Goal: Transaction & Acquisition: Obtain resource

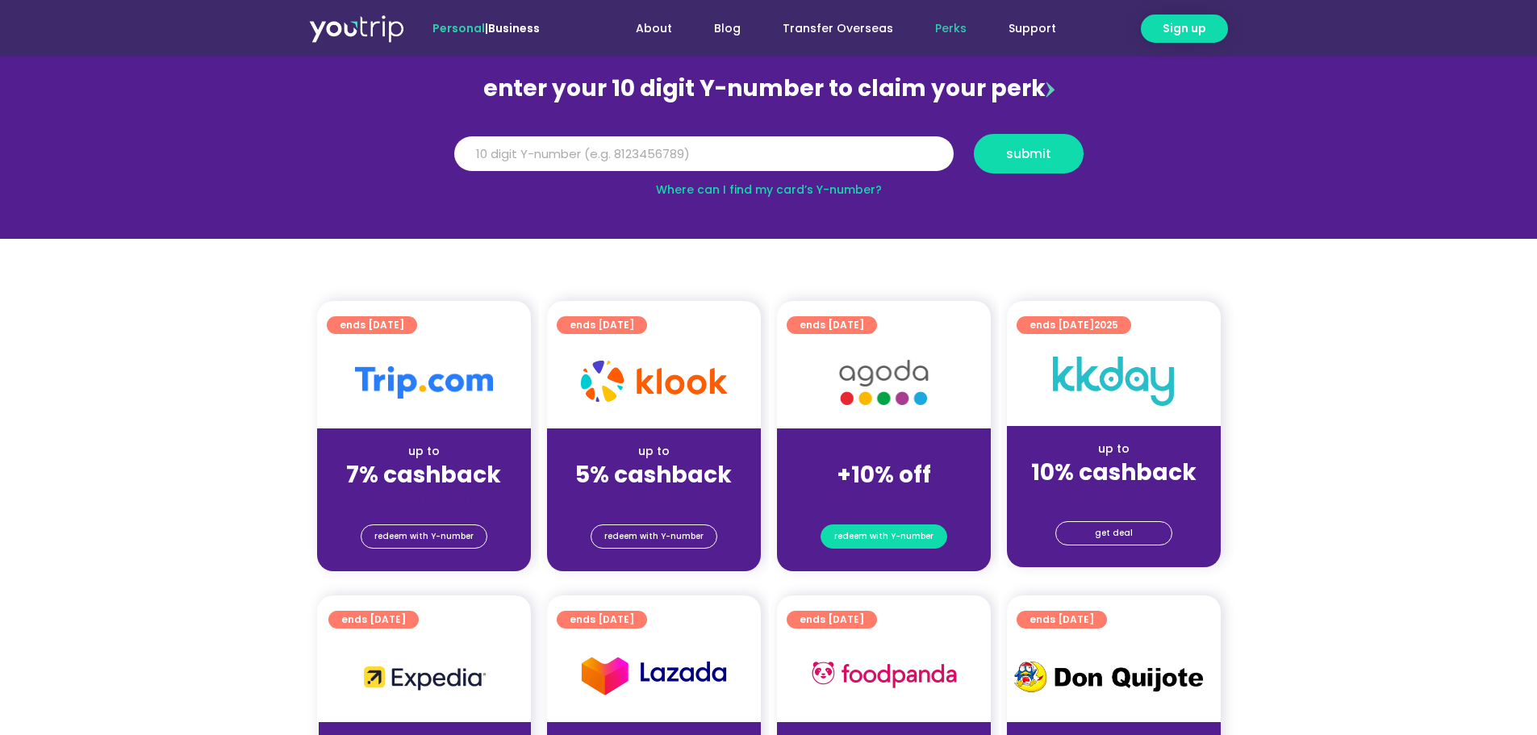
click at [907, 536] on span "redeem with Y-number" at bounding box center [883, 536] width 99 height 23
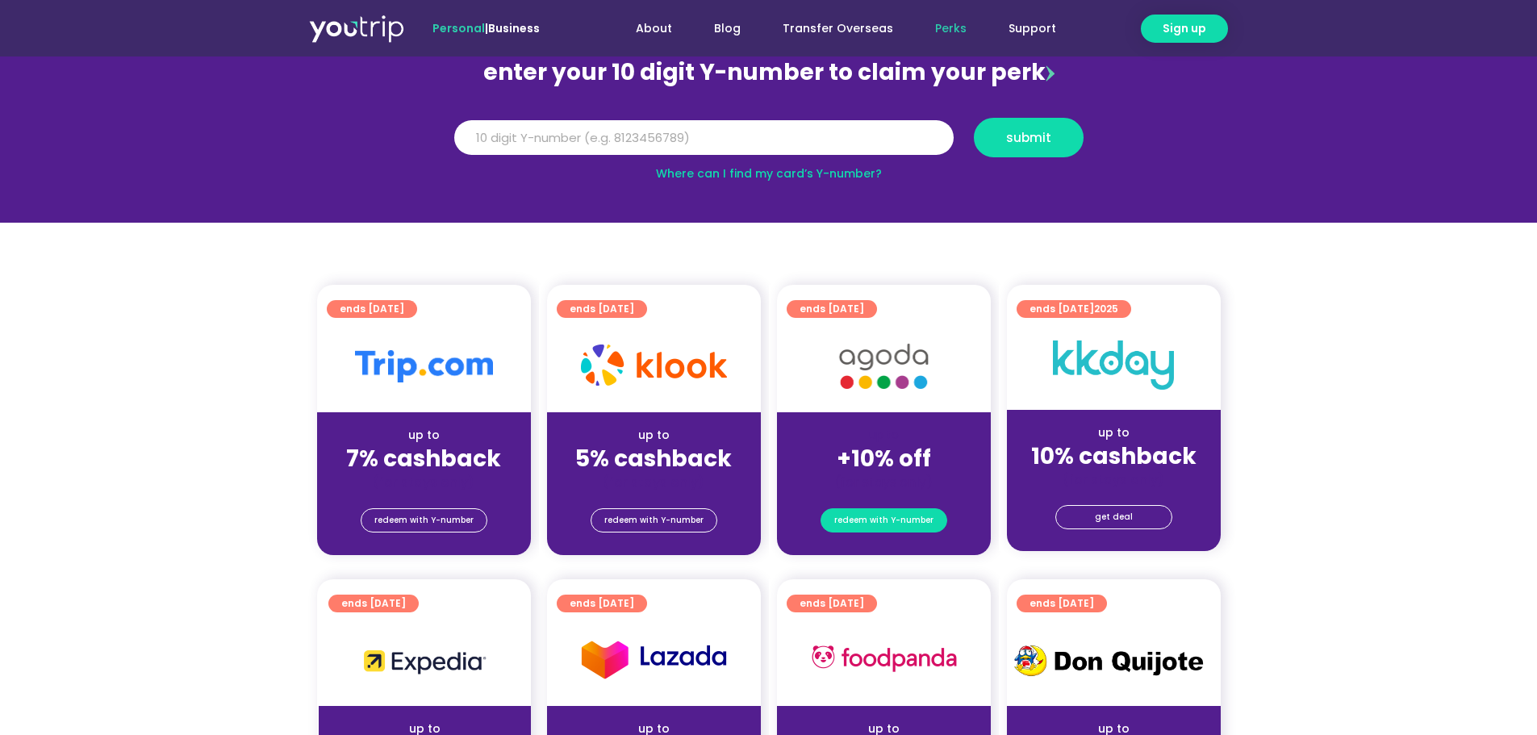
click at [910, 515] on span "redeem with Y-number" at bounding box center [883, 520] width 99 height 23
click at [894, 519] on span "redeem with Y-number" at bounding box center [883, 520] width 99 height 23
click at [763, 170] on link "Where can I find my card’s Y-number?" at bounding box center [769, 173] width 226 height 16
click at [746, 134] on input "Y Number" at bounding box center [703, 138] width 499 height 36
type input "8184358775"
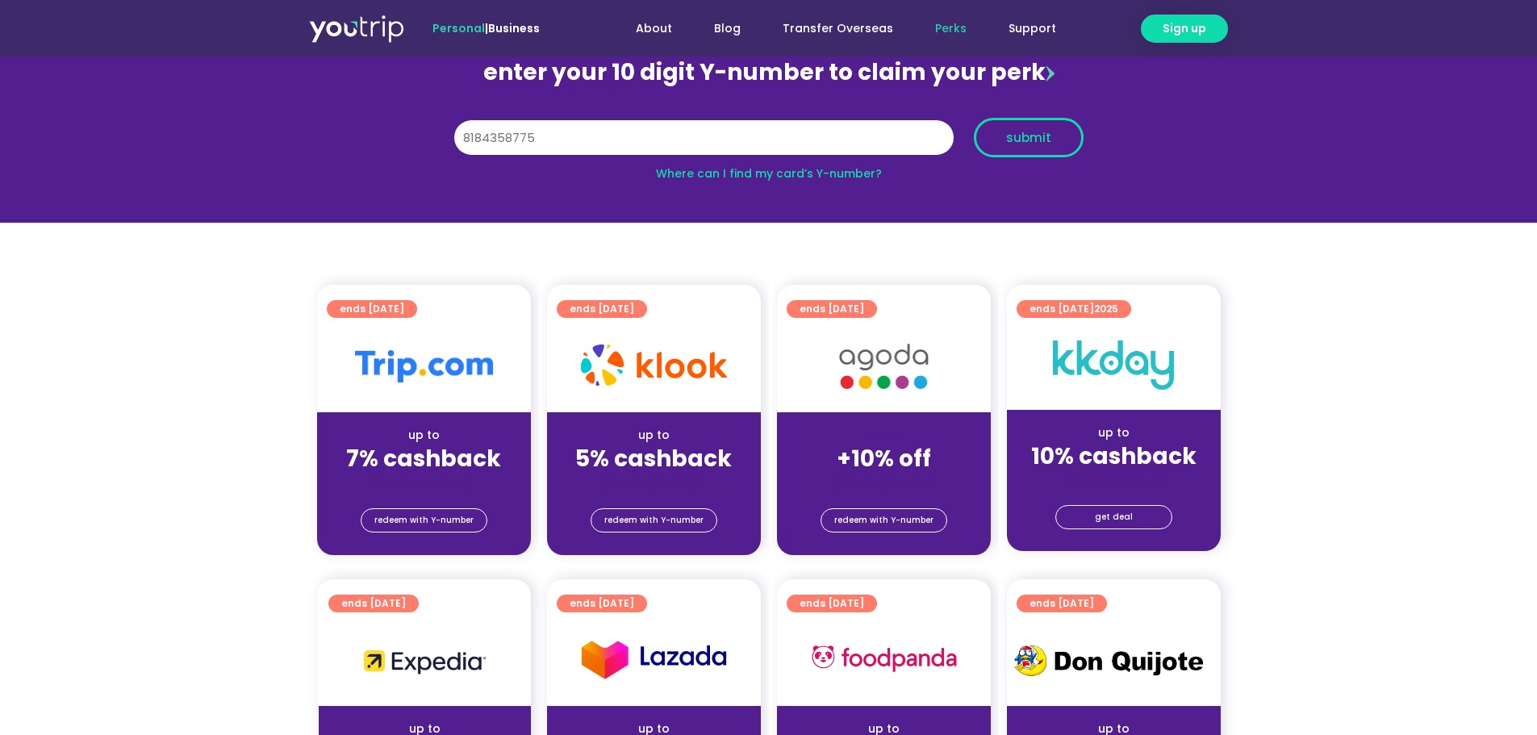
click at [1017, 144] on span "submit" at bounding box center [1028, 138] width 45 height 12
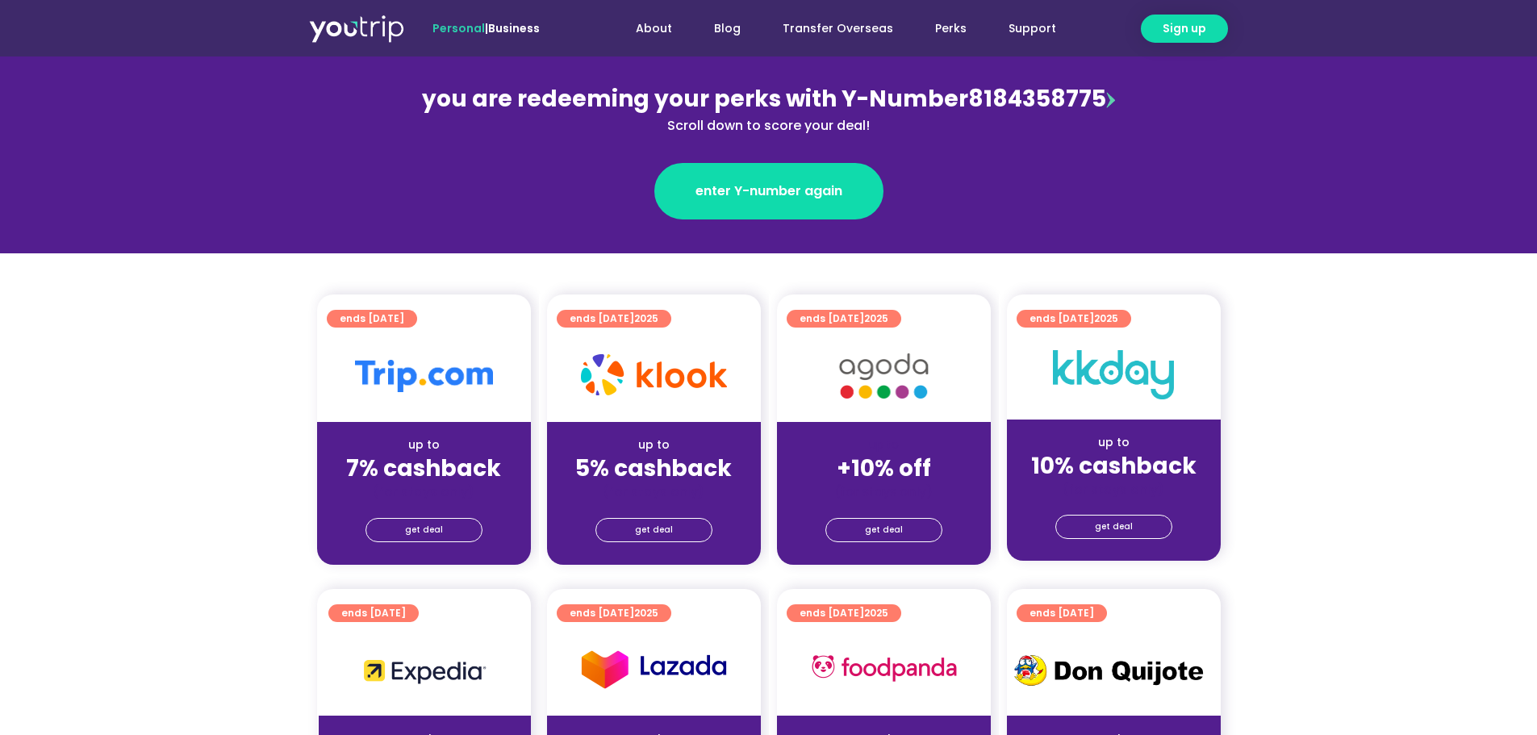
scroll to position [242, 0]
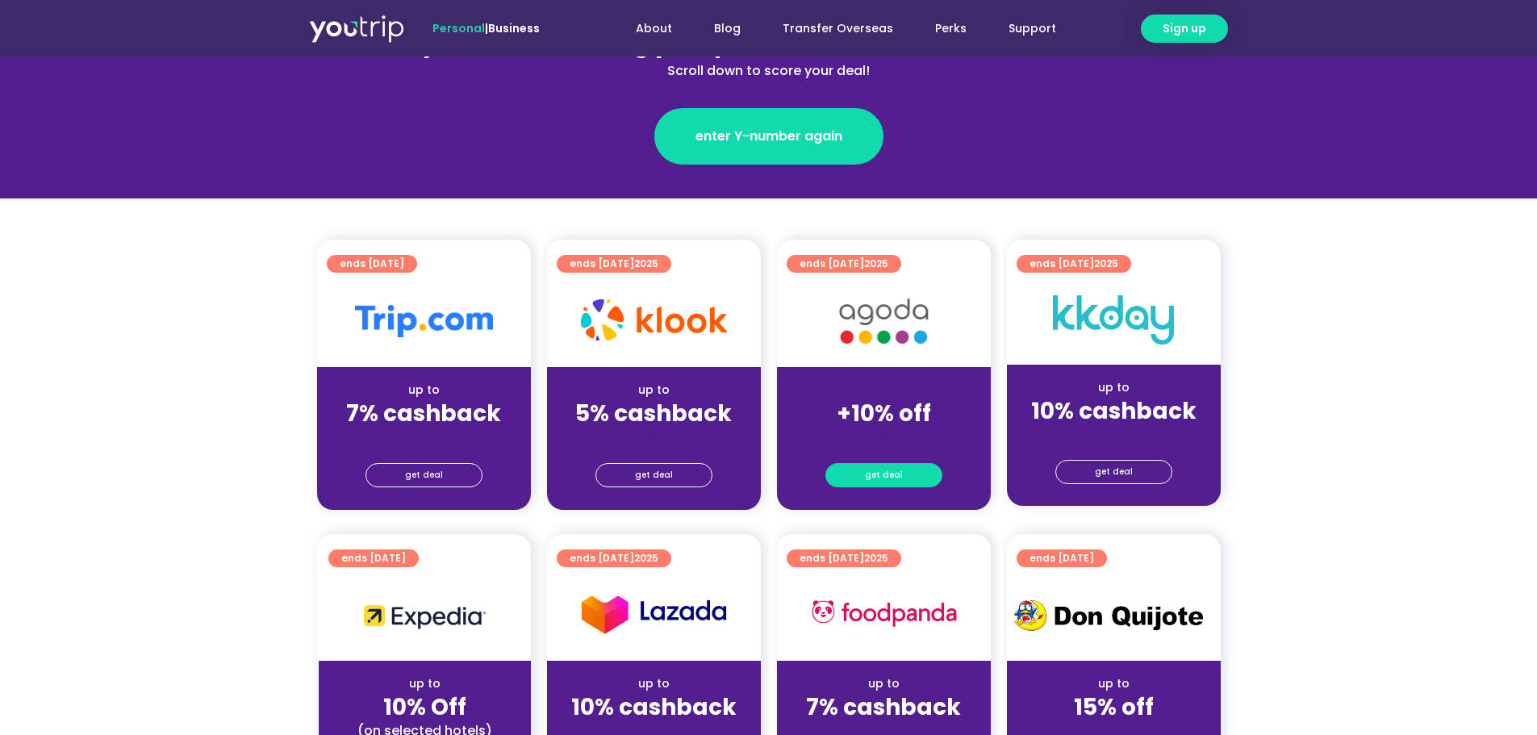
click at [892, 471] on span "get deal" at bounding box center [884, 475] width 38 height 23
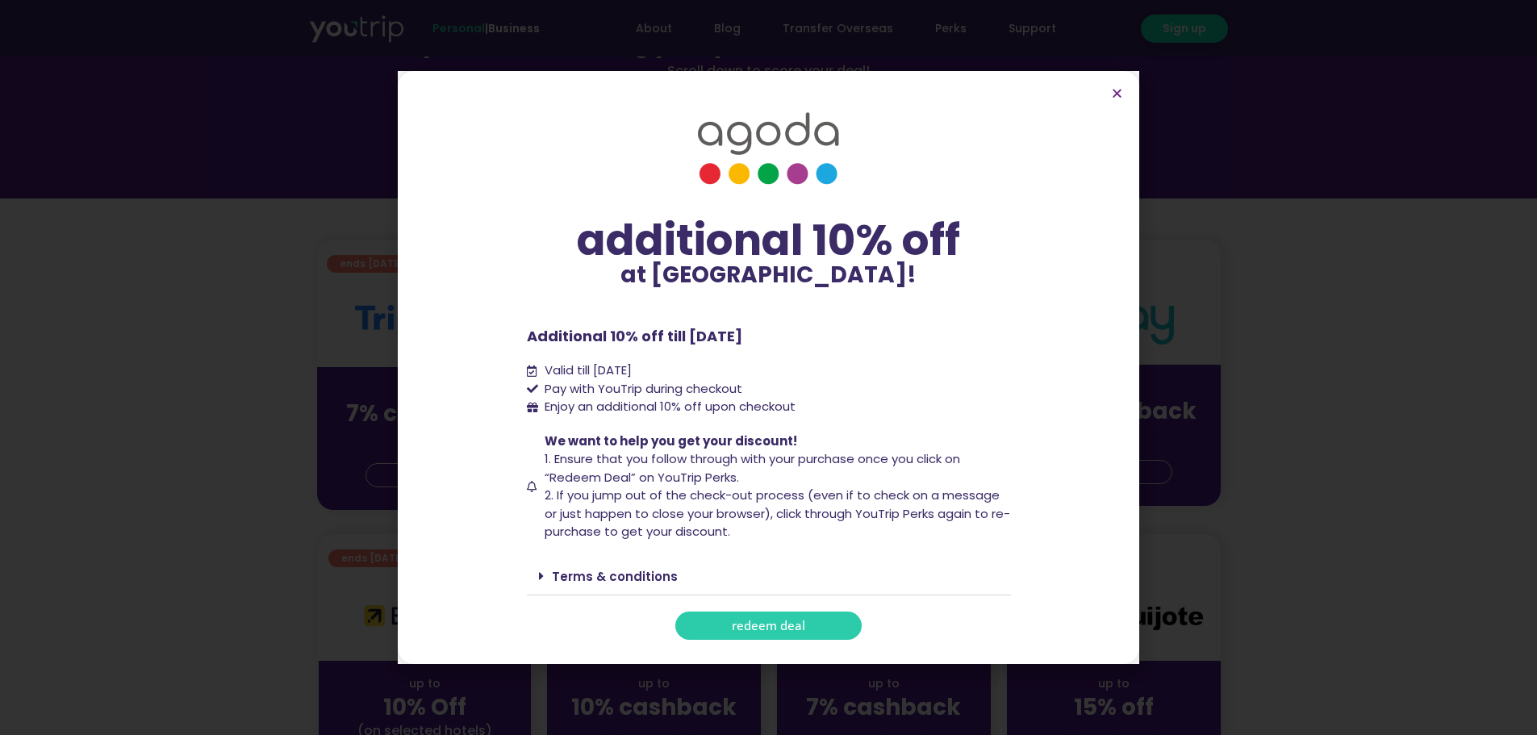
click at [803, 627] on span "redeem deal" at bounding box center [768, 626] width 73 height 12
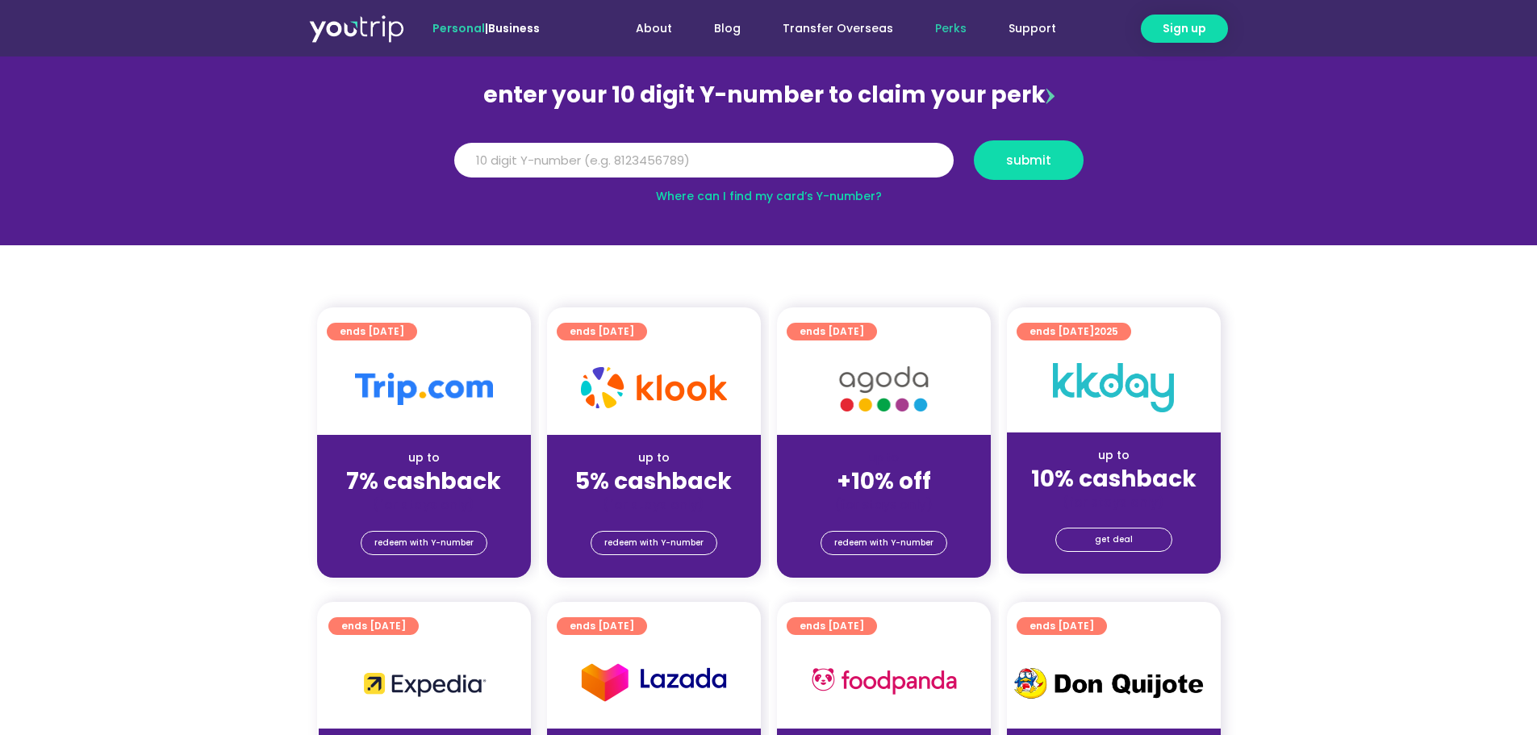
scroll to position [161, 0]
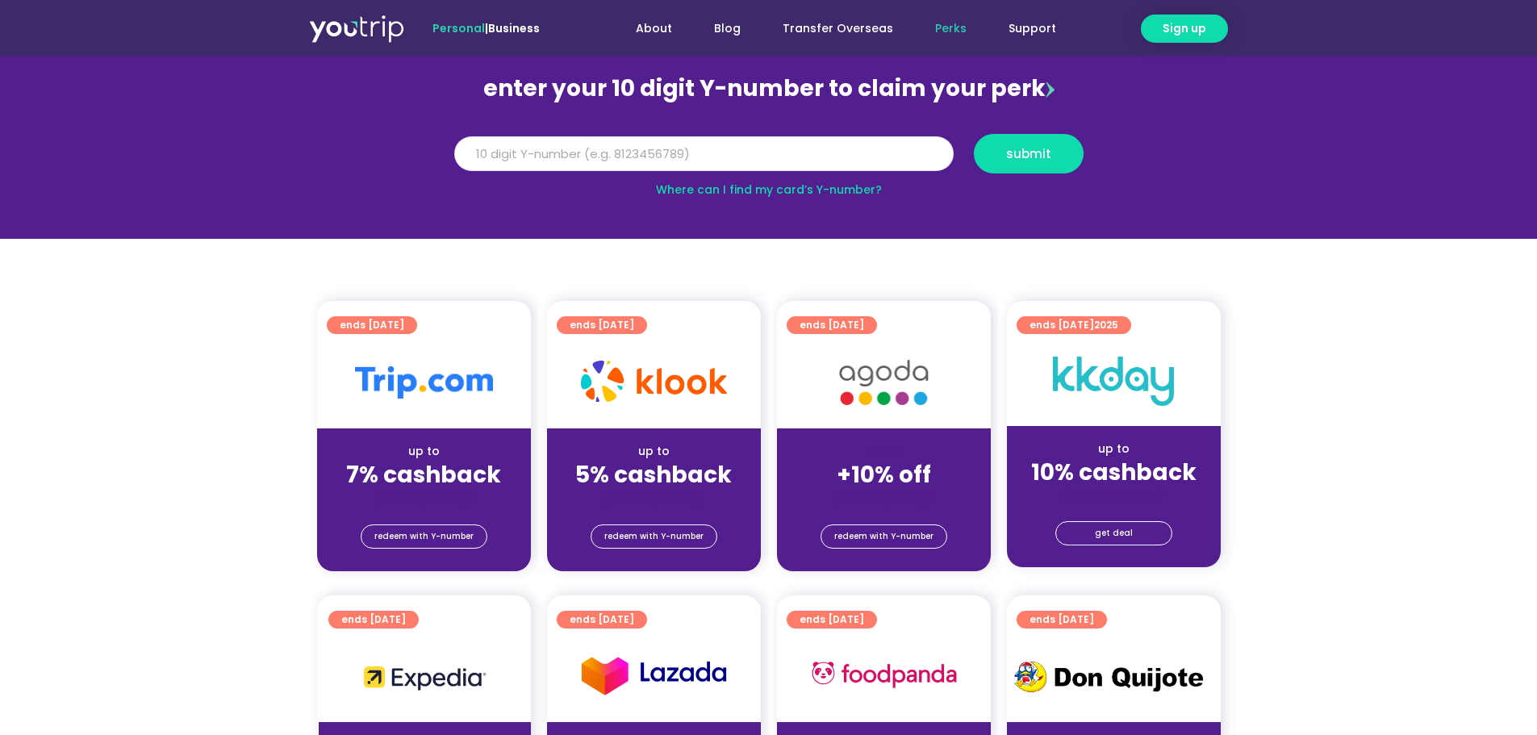
click at [814, 148] on input "Y Number" at bounding box center [703, 154] width 499 height 36
type input "8184358775"
click at [1029, 148] on span "submit" at bounding box center [1028, 154] width 45 height 12
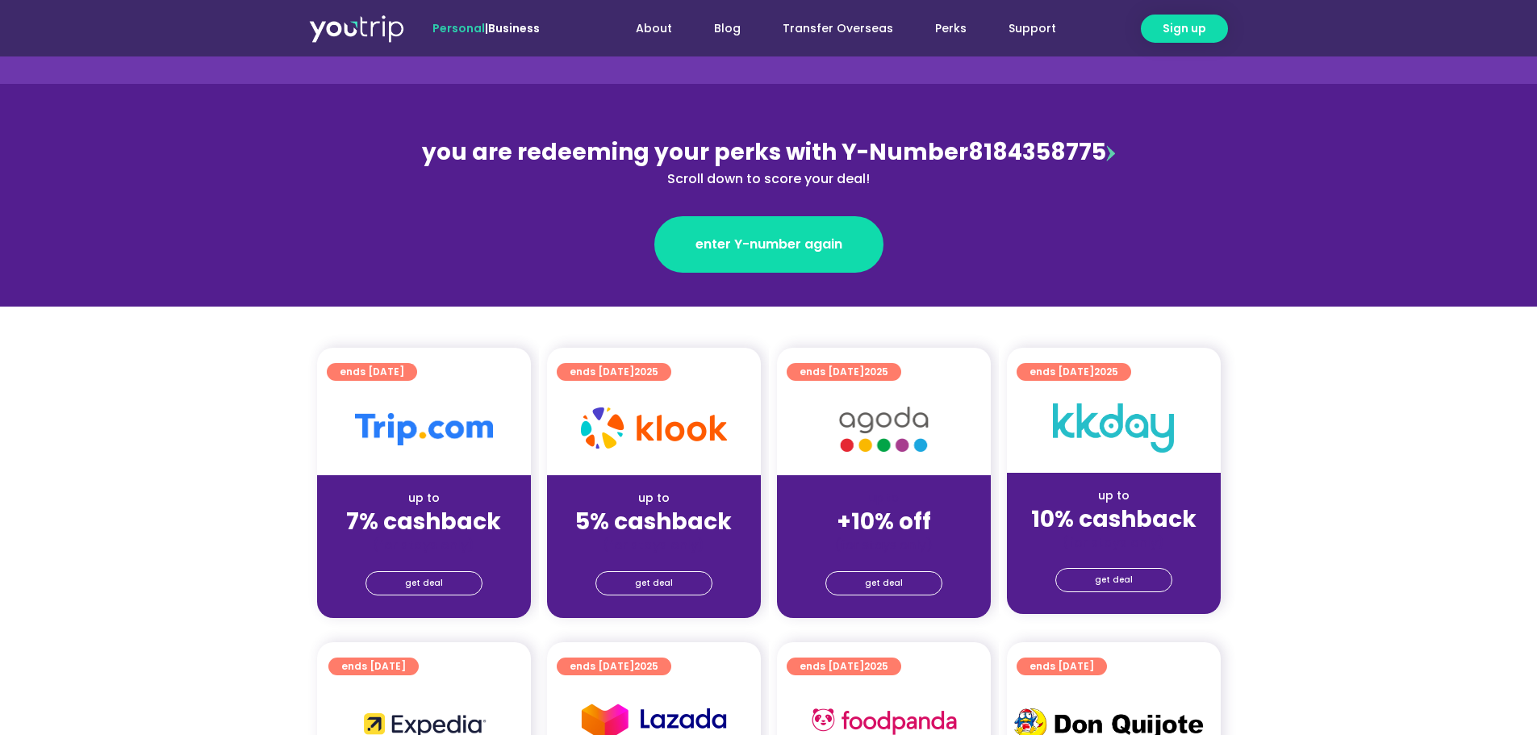
scroll to position [161, 0]
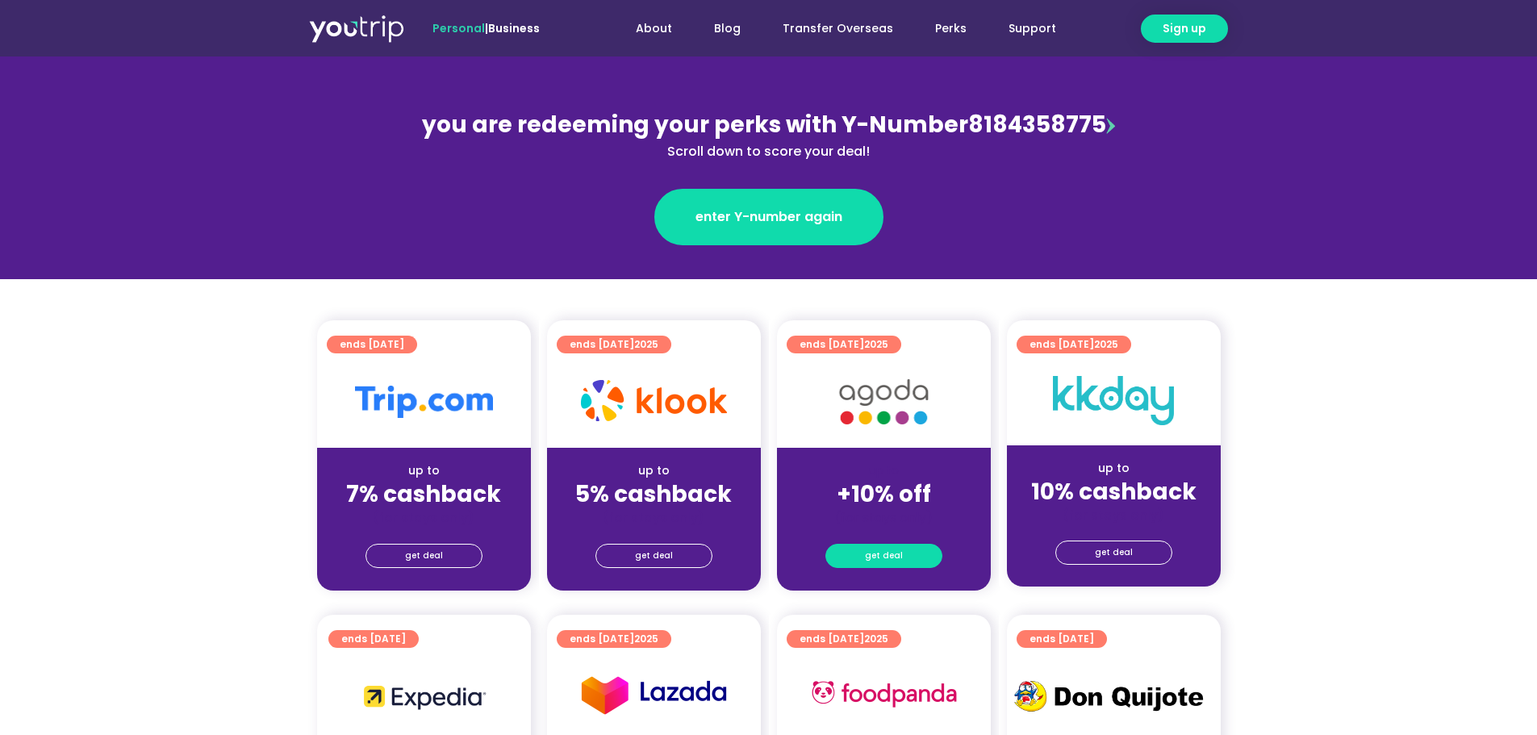
click at [901, 551] on link "get deal" at bounding box center [883, 556] width 117 height 24
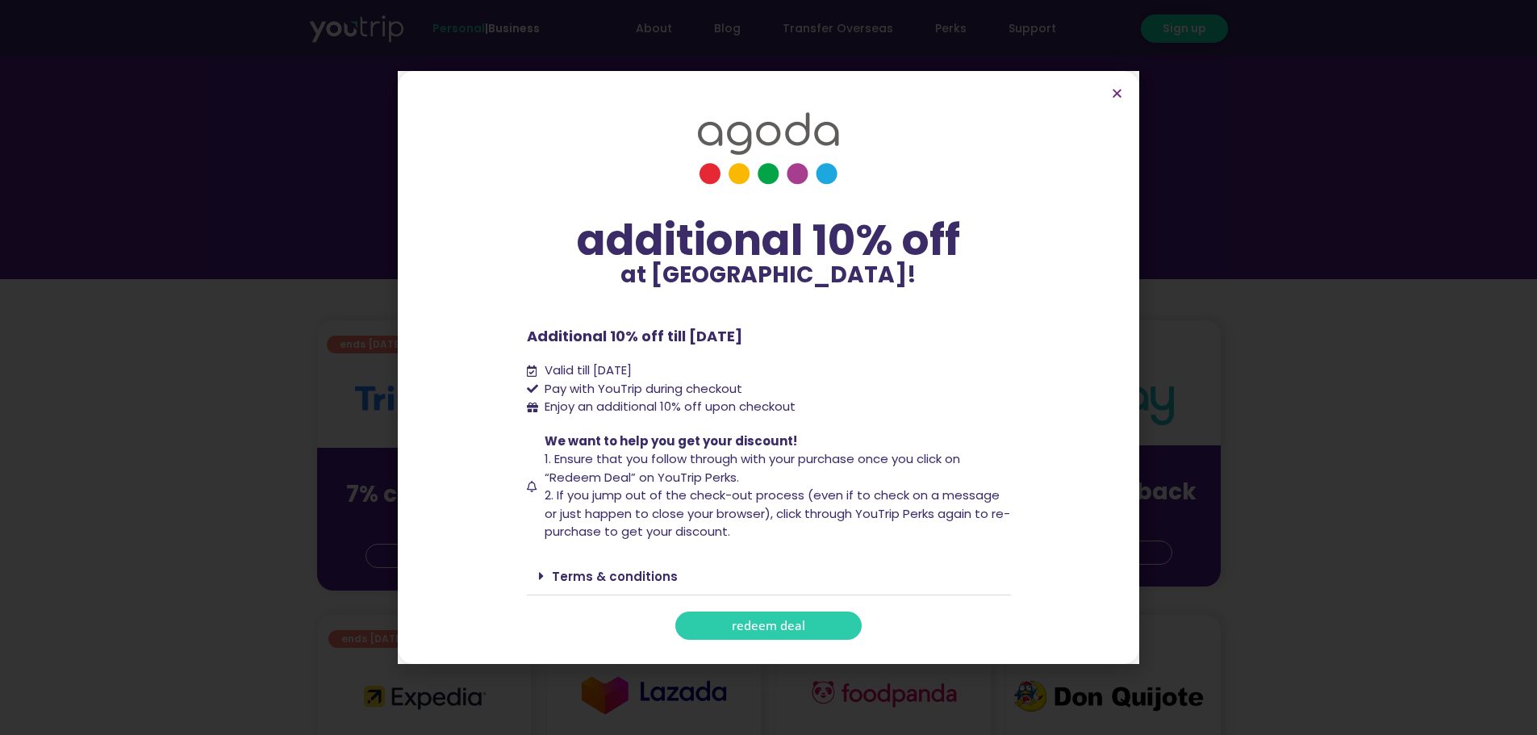
click at [807, 626] on link "redeem deal" at bounding box center [768, 626] width 186 height 28
